Goal: Find specific page/section: Find specific page/section

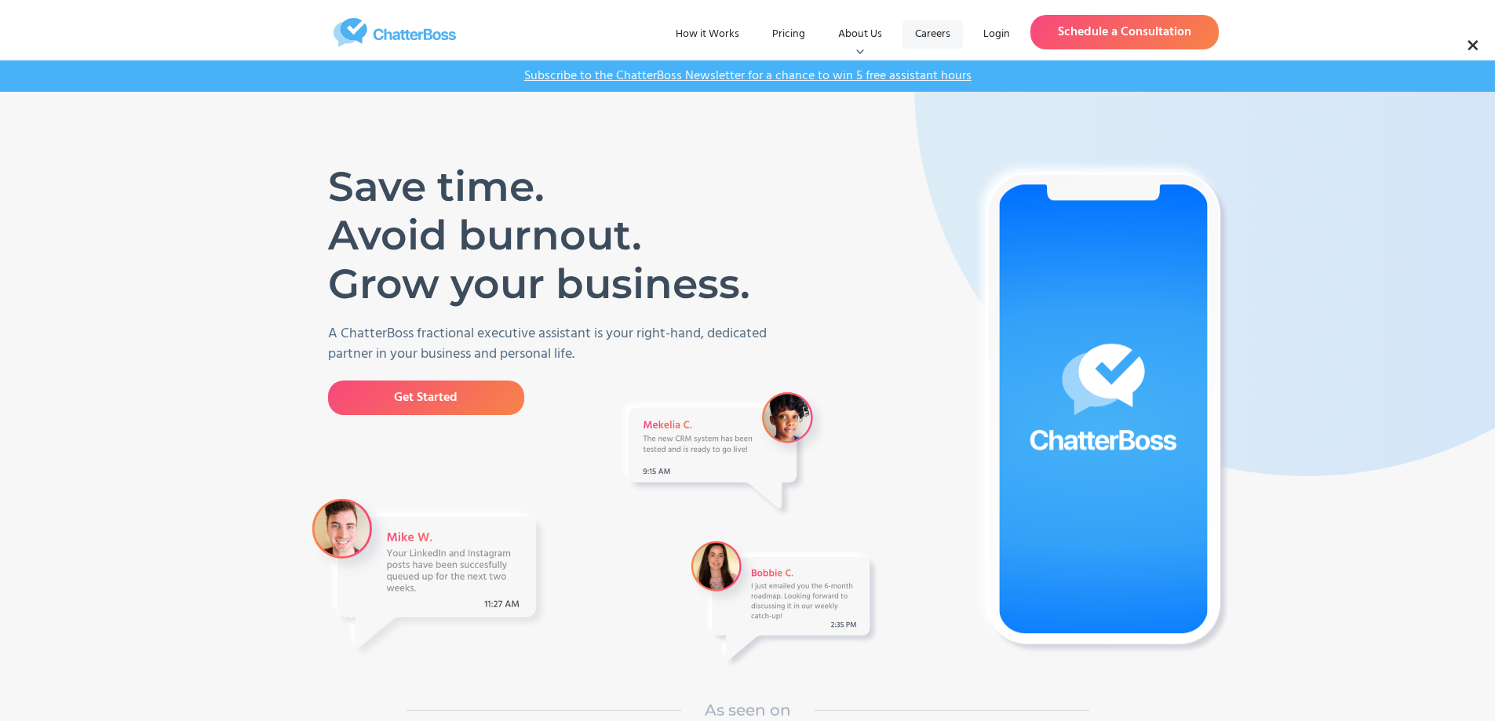
click at [939, 36] on link "Careers" at bounding box center [933, 34] width 60 height 28
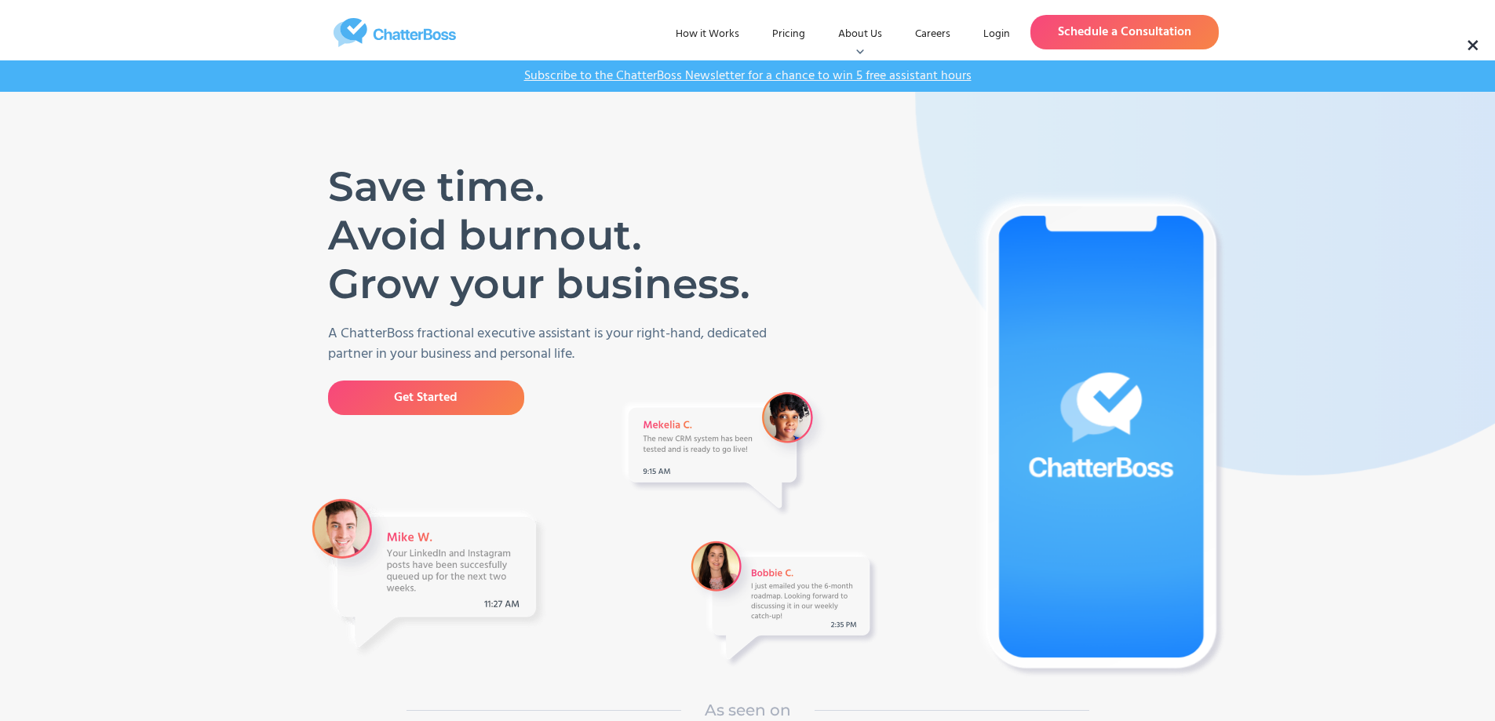
click at [938, 19] on nav "How it Works Pricing About Us Who We Are Blog Podcast Careers Login" at bounding box center [842, 32] width 359 height 32
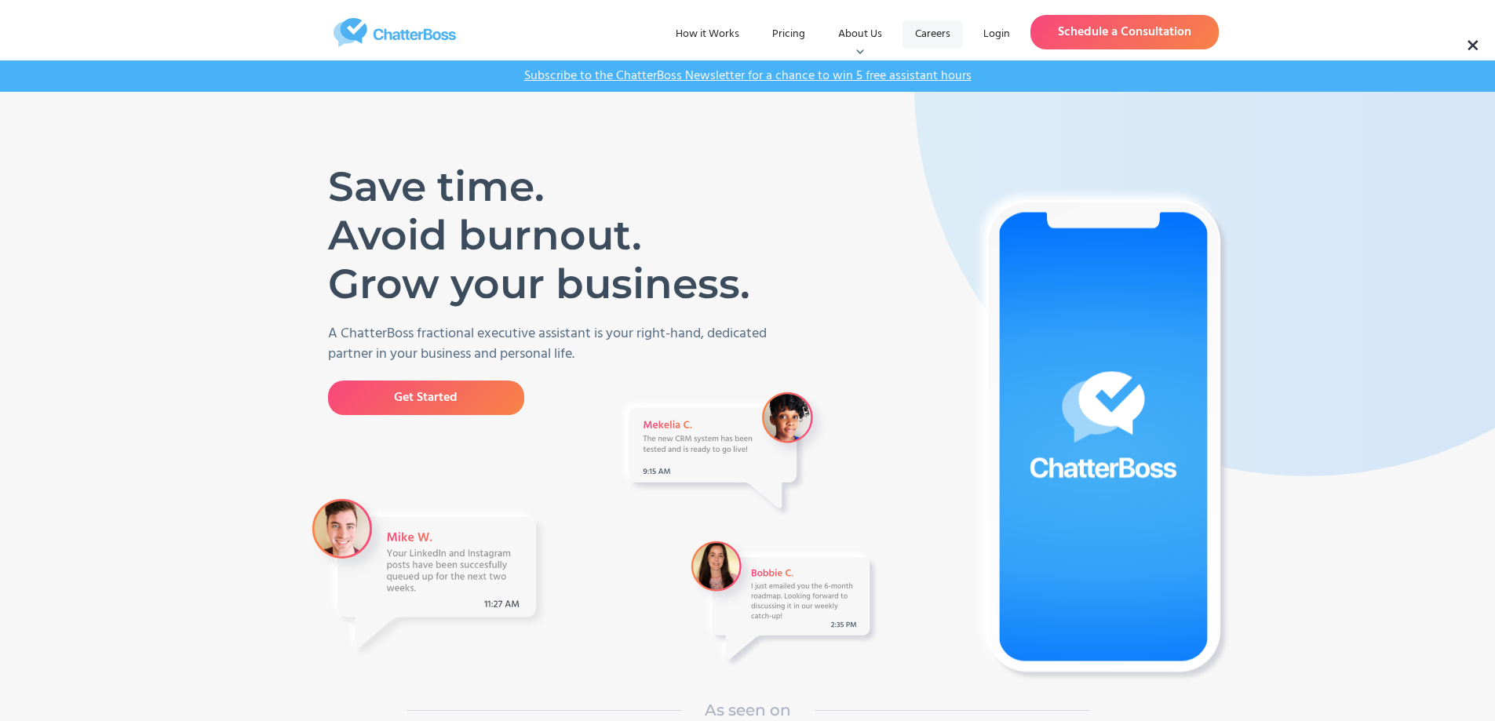
click at [933, 27] on link "Careers" at bounding box center [933, 34] width 60 height 28
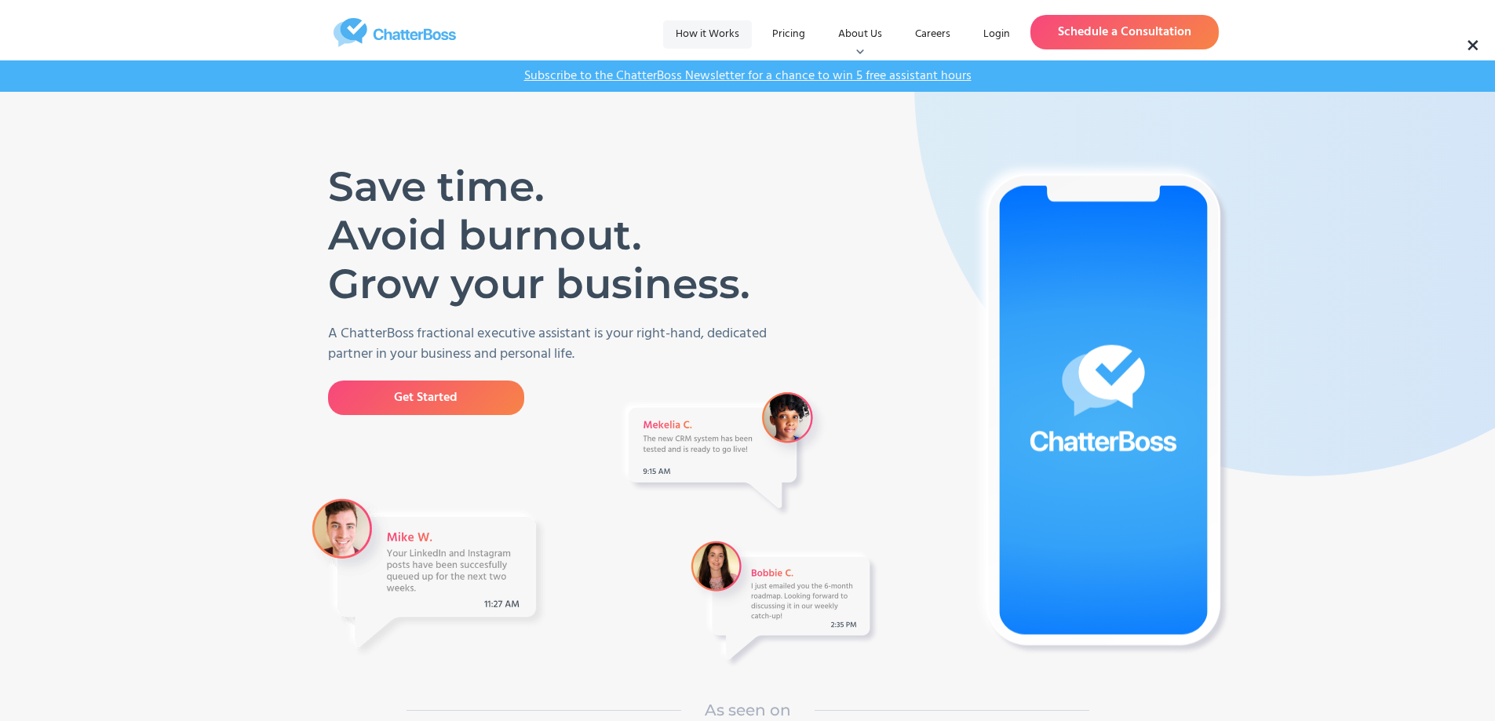
click at [712, 41] on link "How it Works" at bounding box center [707, 34] width 89 height 28
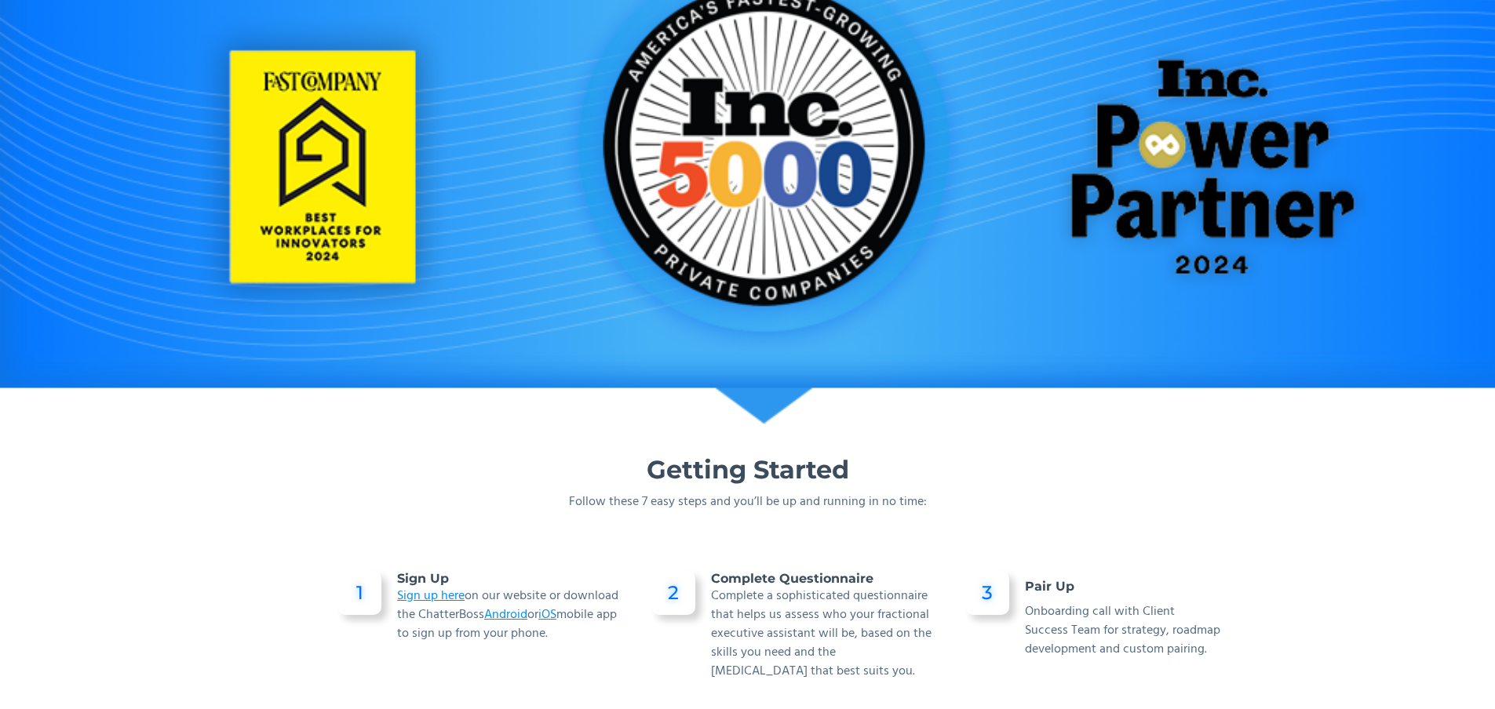
scroll to position [942, 0]
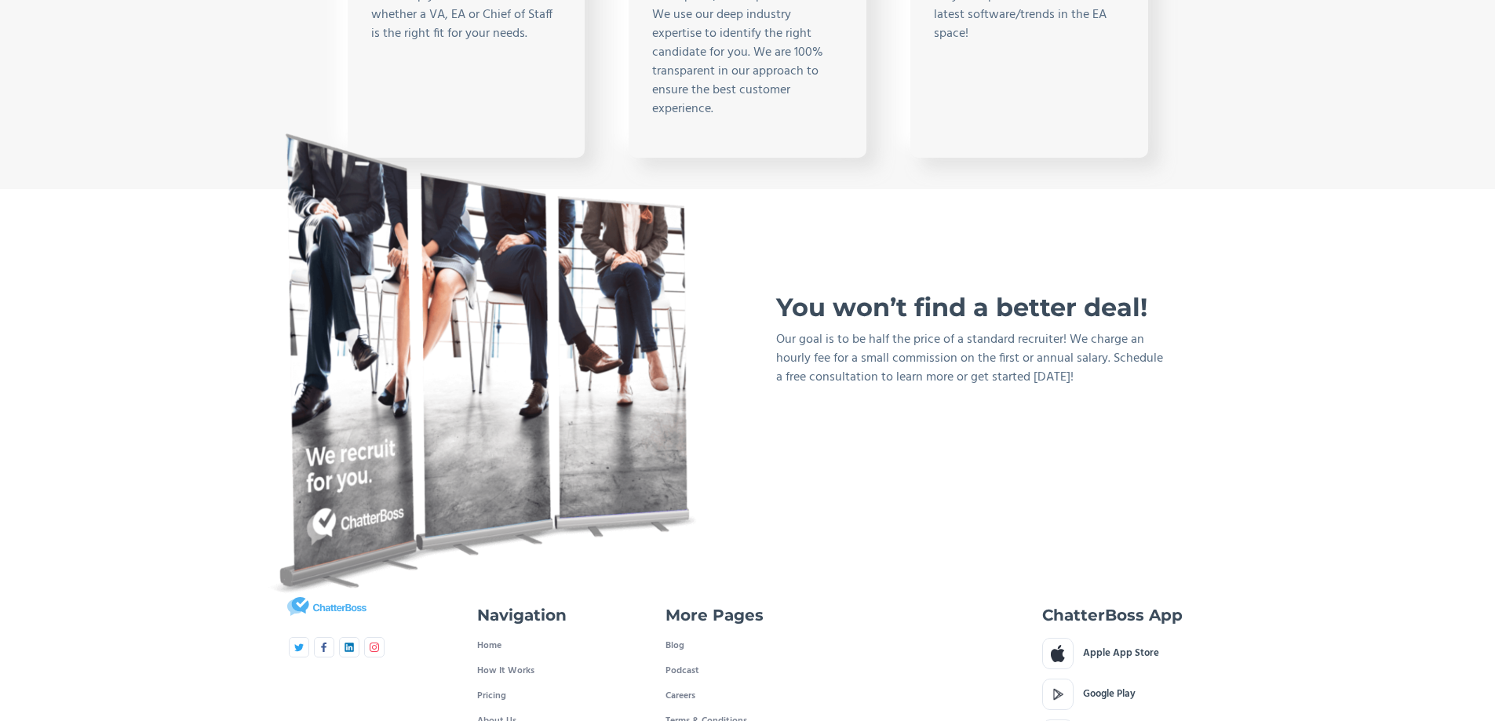
scroll to position [999, 0]
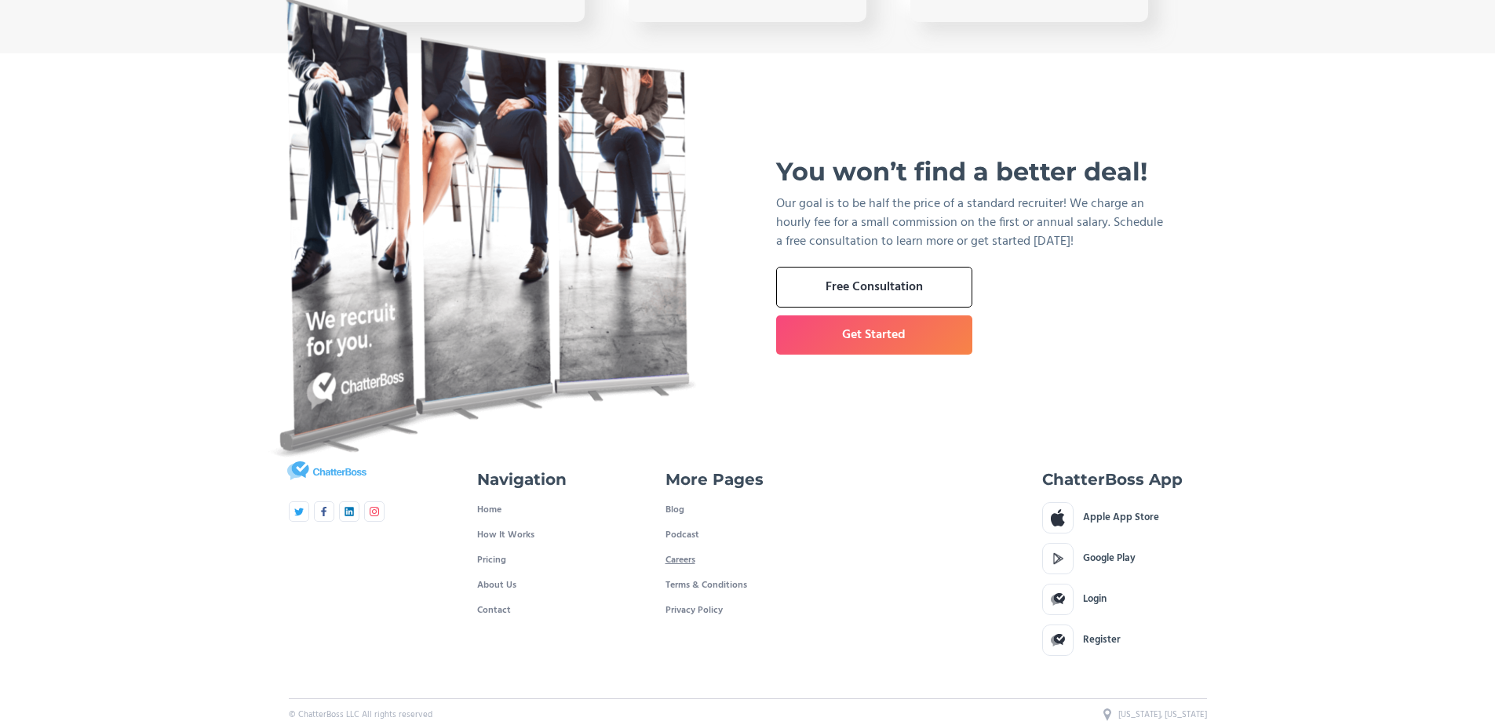
click at [689, 548] on link "Careers" at bounding box center [681, 560] width 30 height 25
